Goal: Information Seeking & Learning: Learn about a topic

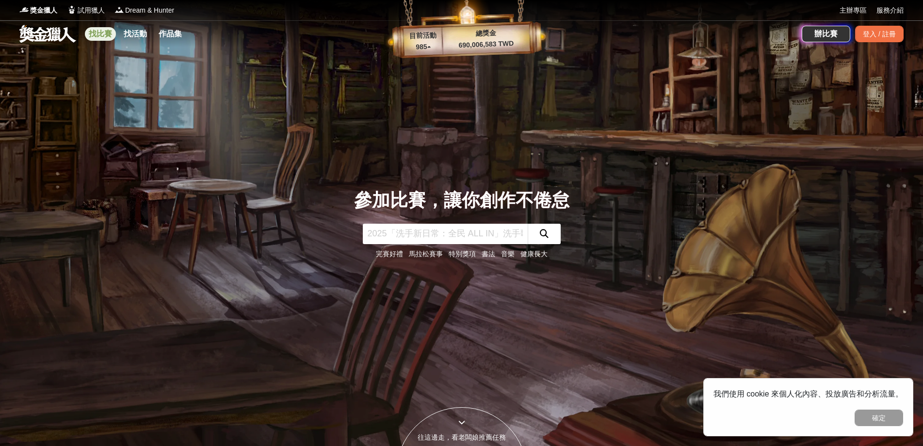
click at [99, 31] on link "找比賽" at bounding box center [100, 34] width 31 height 14
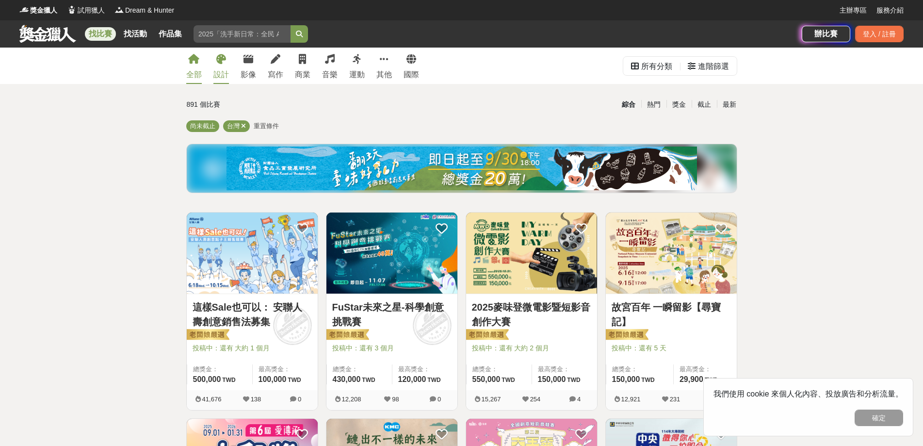
click at [218, 66] on link "設計" at bounding box center [221, 66] width 16 height 36
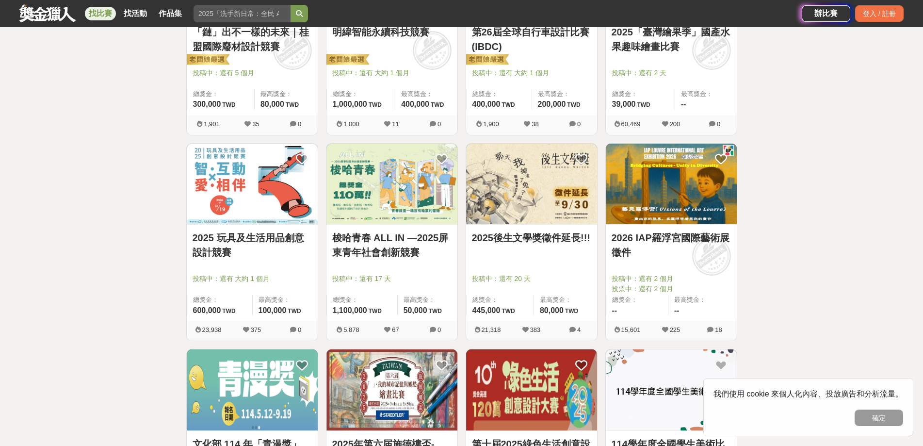
scroll to position [339, 0]
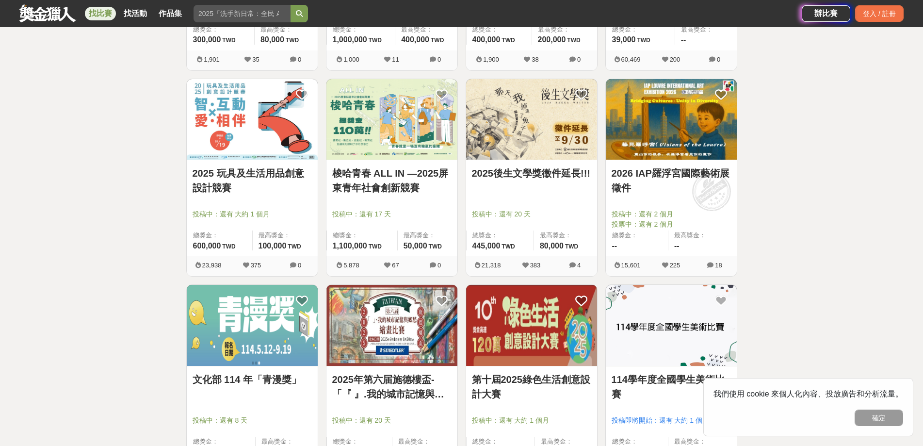
click at [252, 176] on link "2025 玩具及生活用品創意設計競賽" at bounding box center [251, 180] width 119 height 29
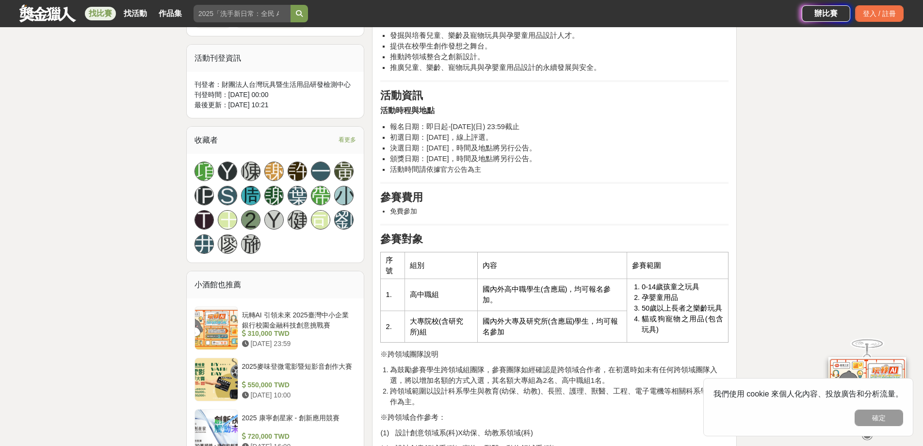
scroll to position [630, 0]
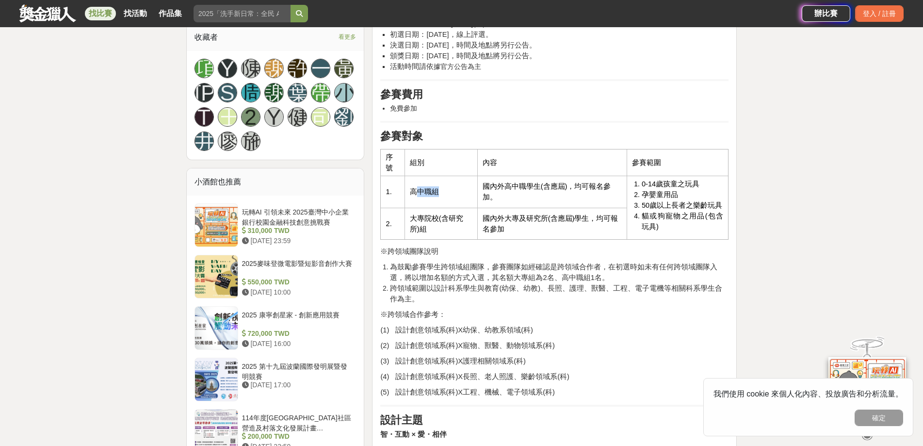
drag, startPoint x: 413, startPoint y: 190, endPoint x: 441, endPoint y: 192, distance: 27.7
click at [441, 192] on td "高中職組" at bounding box center [440, 192] width 73 height 32
drag, startPoint x: 410, startPoint y: 190, endPoint x: 432, endPoint y: 190, distance: 22.3
click at [432, 190] on span "高中職組" at bounding box center [424, 192] width 29 height 8
click at [475, 194] on td "高中職組" at bounding box center [440, 192] width 73 height 32
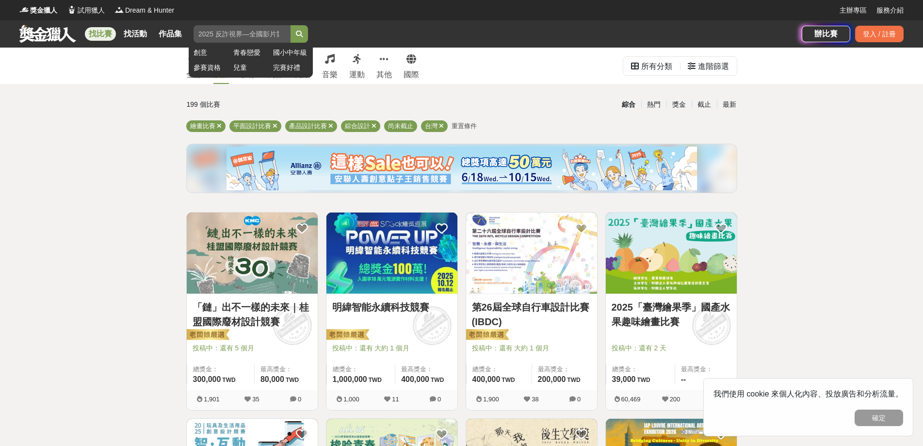
click at [243, 33] on input "search" at bounding box center [241, 33] width 97 height 17
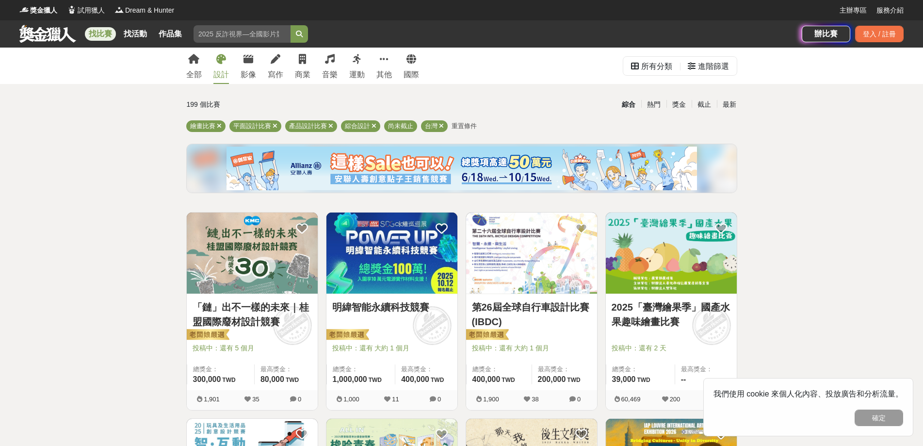
click at [687, 268] on img at bounding box center [670, 252] width 131 height 81
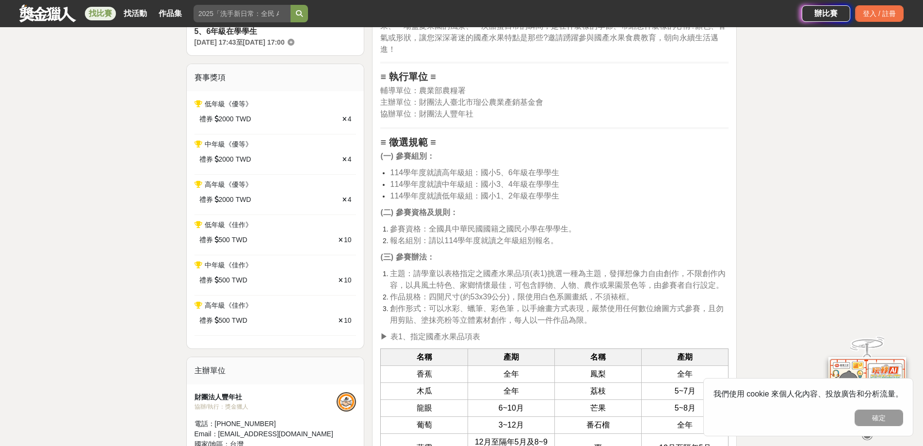
scroll to position [436, 0]
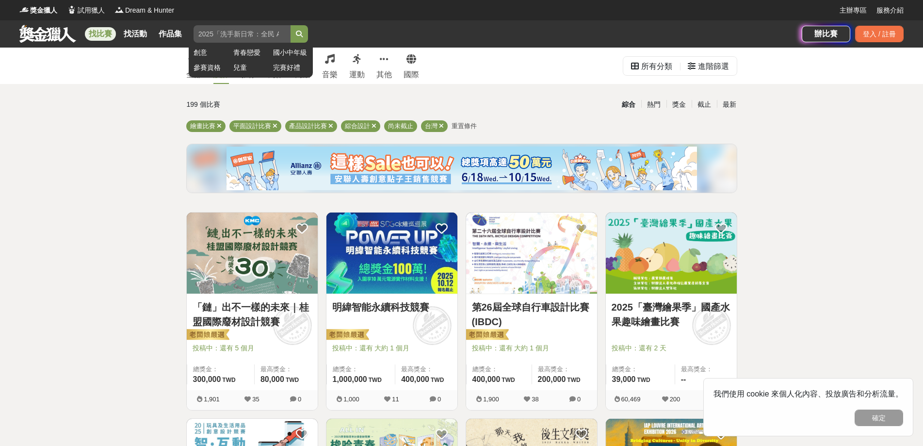
click at [240, 34] on input "search" at bounding box center [241, 33] width 97 height 17
type input "金句"
click at [290, 25] on button "submit" at bounding box center [298, 33] width 17 height 17
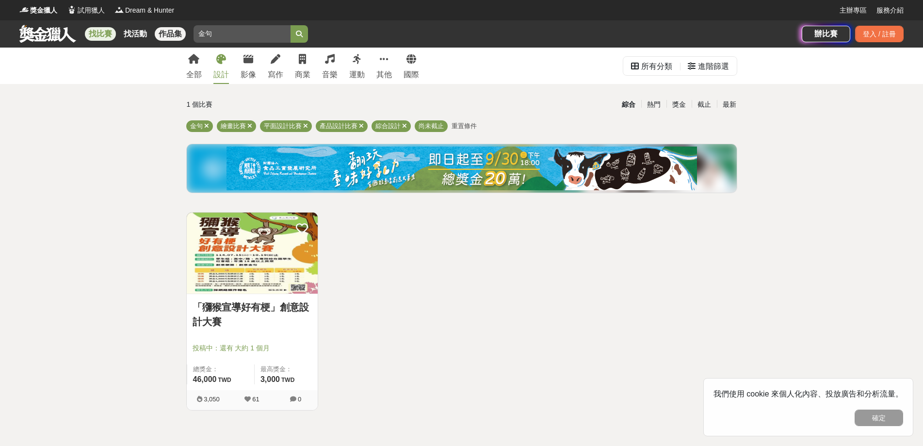
drag, startPoint x: 219, startPoint y: 36, endPoint x: 166, endPoint y: 32, distance: 53.5
click at [166, 32] on div "找比賽 找活動 作品集 金句 創意 青春戀愛 國小中年級 參賽資格 兒童 完賽好禮" at bounding box center [410, 33] width 782 height 27
click at [198, 64] on icon at bounding box center [193, 59] width 11 height 10
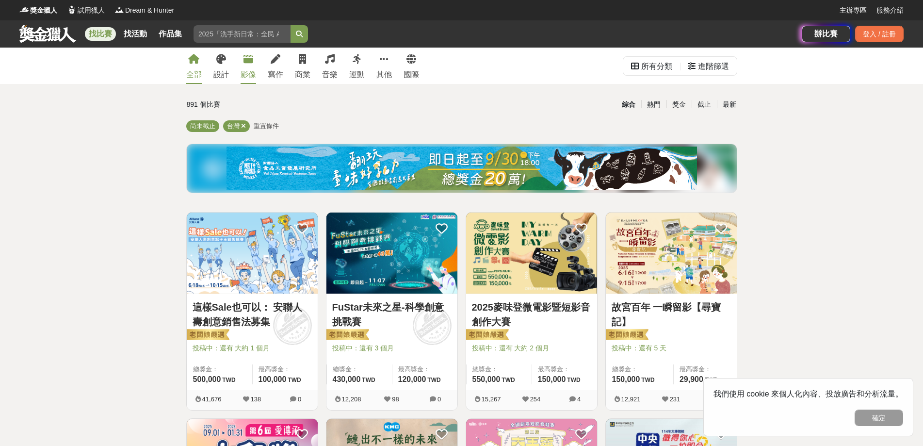
click at [243, 63] on icon at bounding box center [248, 59] width 10 height 10
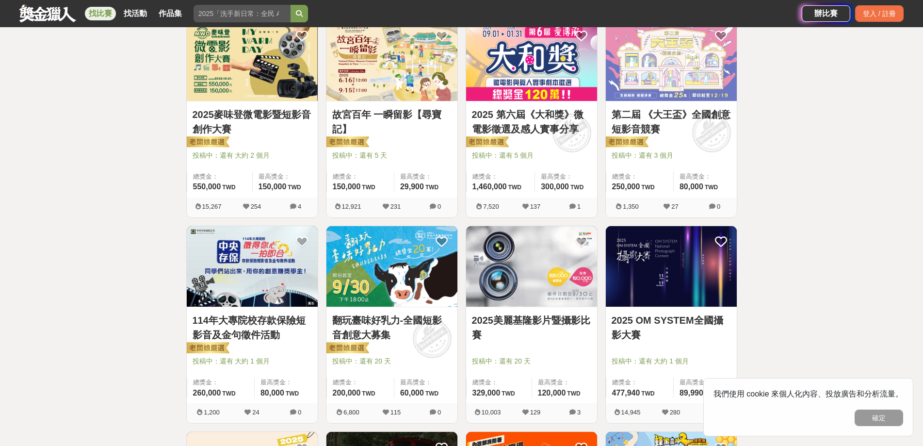
scroll to position [194, 0]
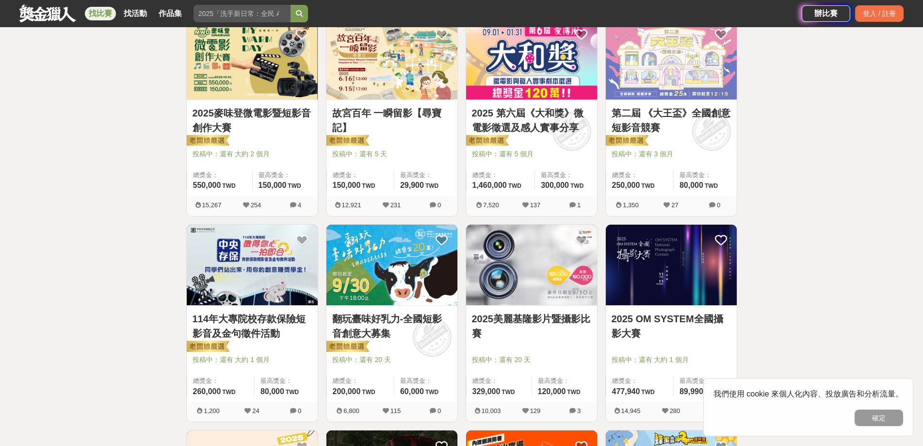
click at [251, 282] on img at bounding box center [252, 264] width 131 height 81
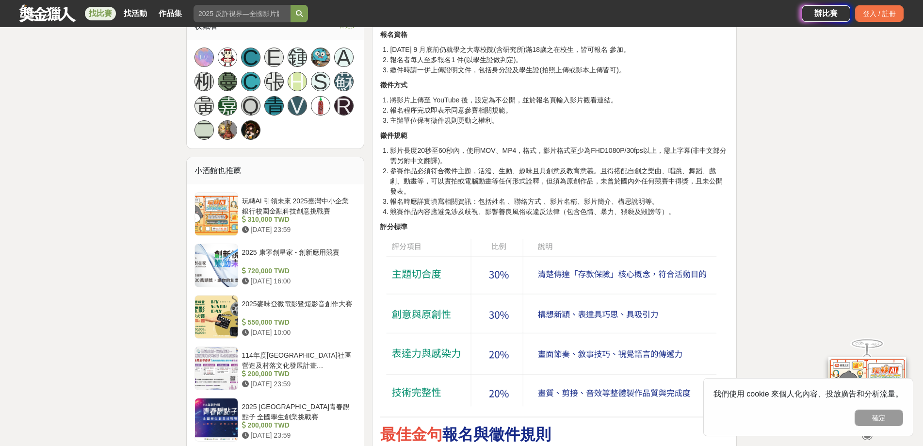
scroll to position [630, 0]
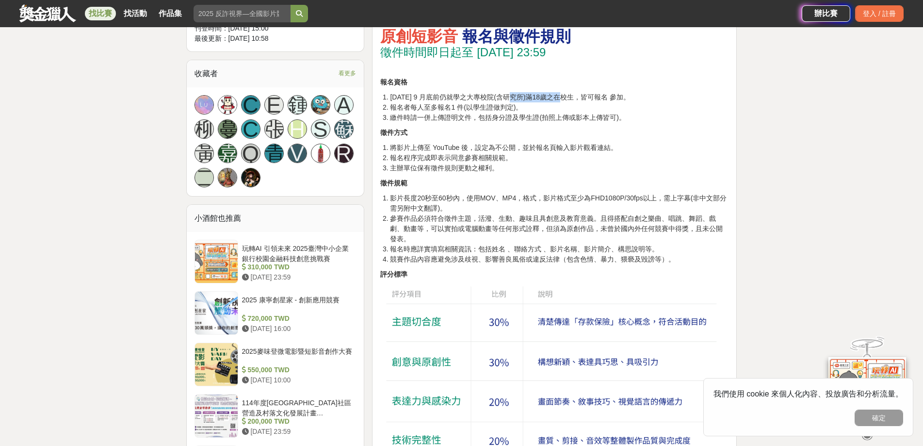
drag, startPoint x: 520, startPoint y: 97, endPoint x: 570, endPoint y: 98, distance: 49.9
click at [570, 98] on li "[DATE] 9 月底前仍就學之大專校院(含研究所)滿18歲之在校生，皆可報名 參加。" at bounding box center [559, 97] width 338 height 10
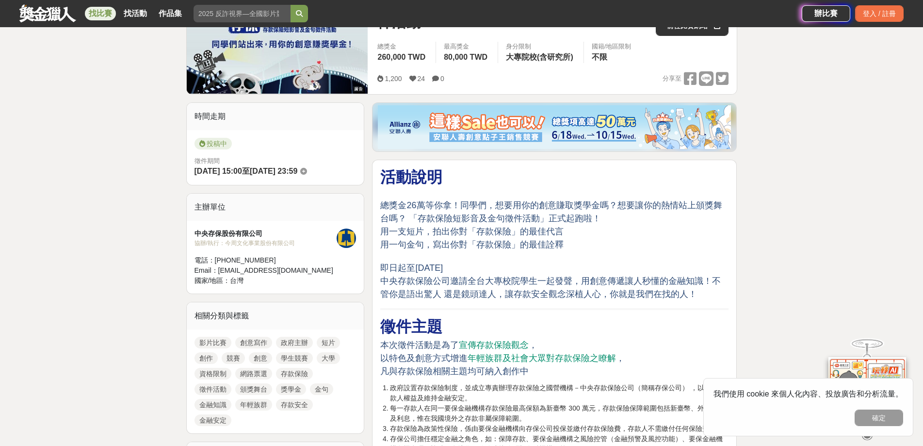
scroll to position [0, 0]
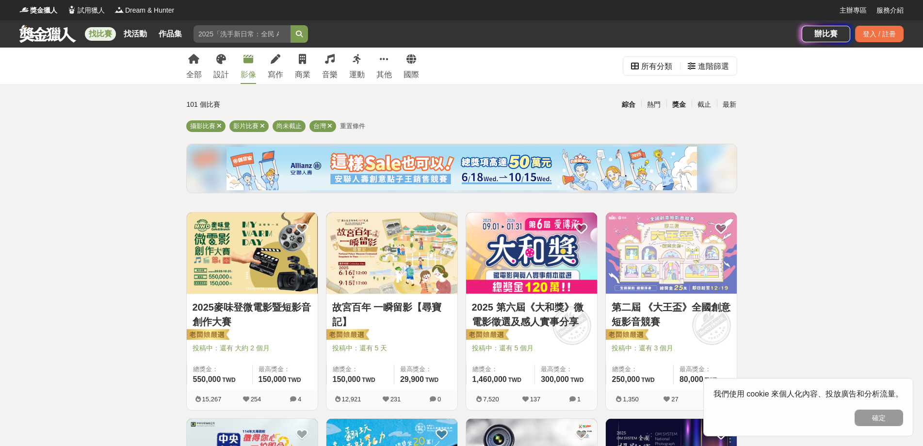
click at [676, 102] on div "獎金" at bounding box center [678, 104] width 25 height 17
